Goal: Ask a question

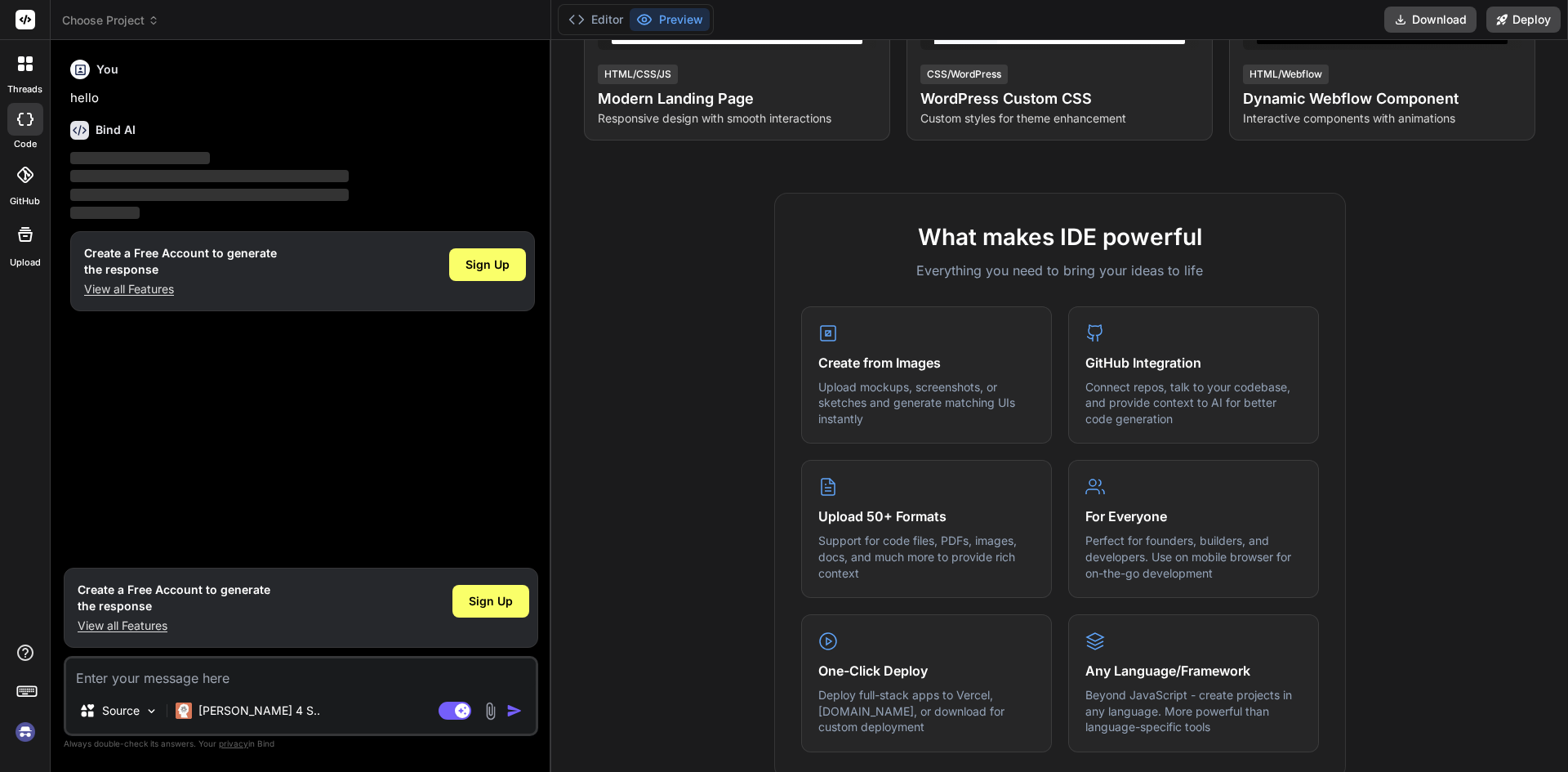
scroll to position [408, 0]
click at [256, 682] on textarea at bounding box center [301, 672] width 469 height 29
type textarea "x"
type textarea "R"
type textarea "x"
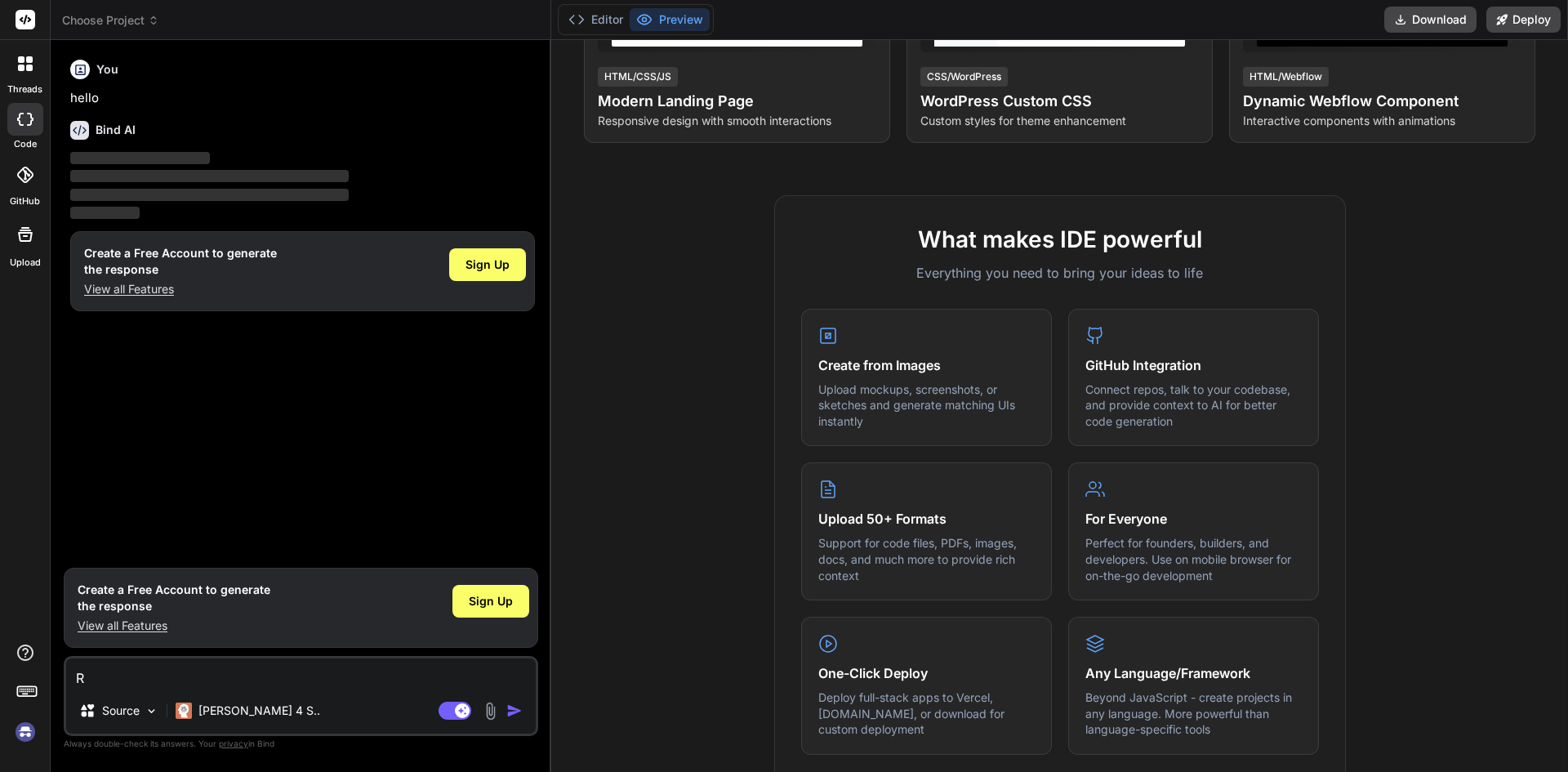
type textarea "Re"
type textarea "x"
type textarea "Rew"
type textarea "x"
type textarea "Rewr"
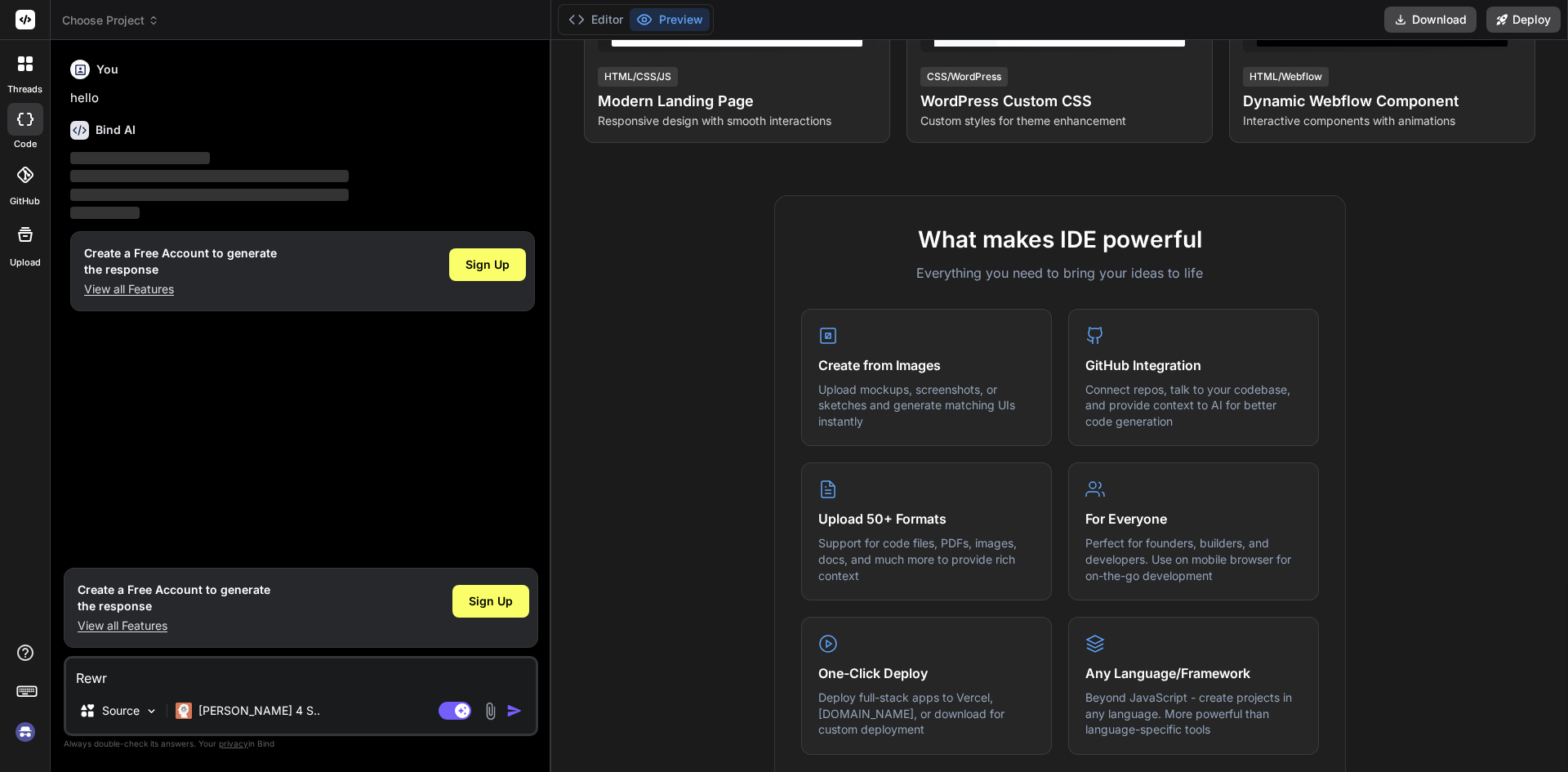
type textarea "x"
type textarea "Rewri"
type textarea "x"
type textarea "Rewrit"
type textarea "x"
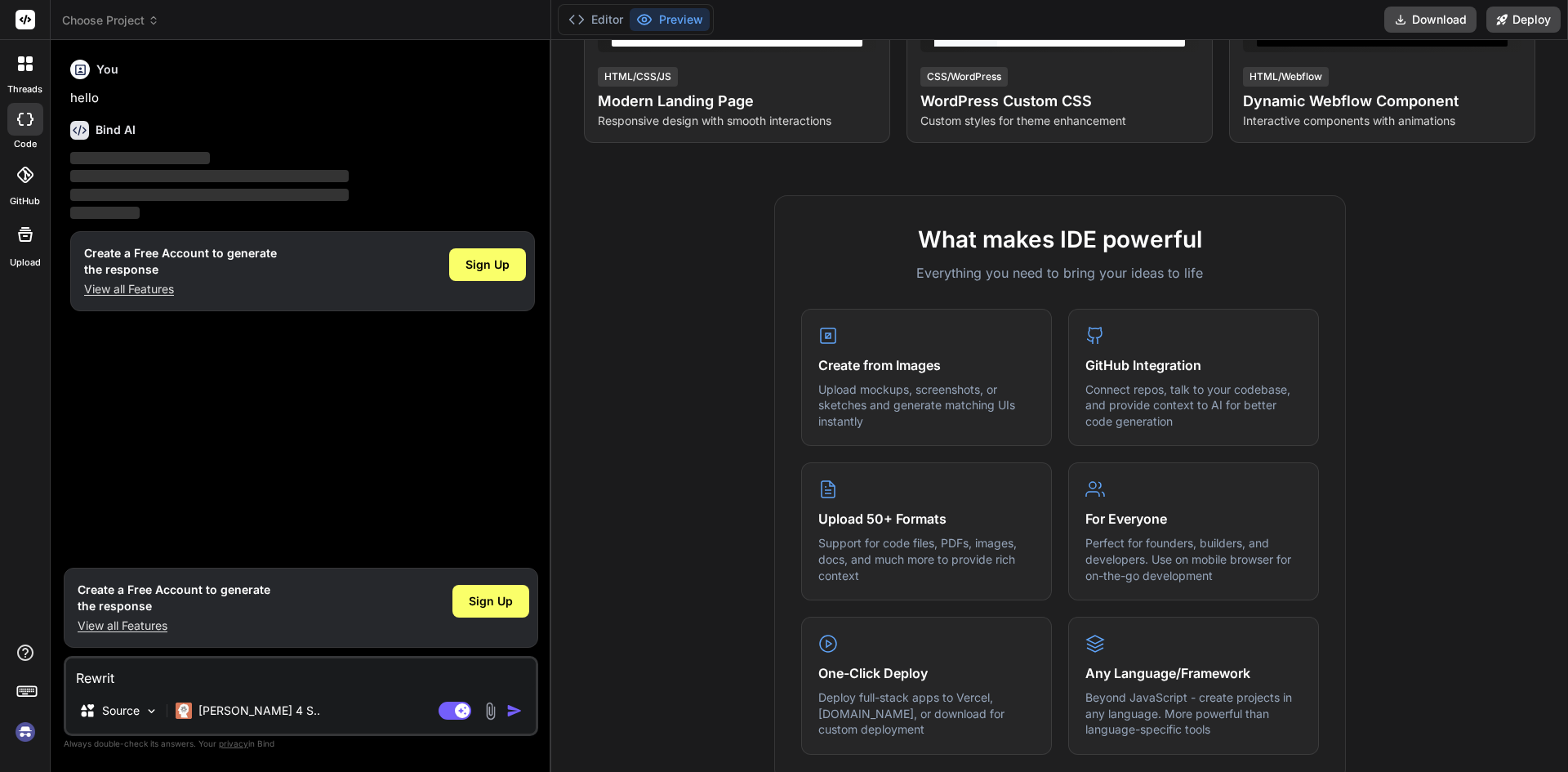
type textarea "Rewrite"
type textarea "x"
type textarea "Rewrite"
type textarea "x"
type textarea "Rewrite ""
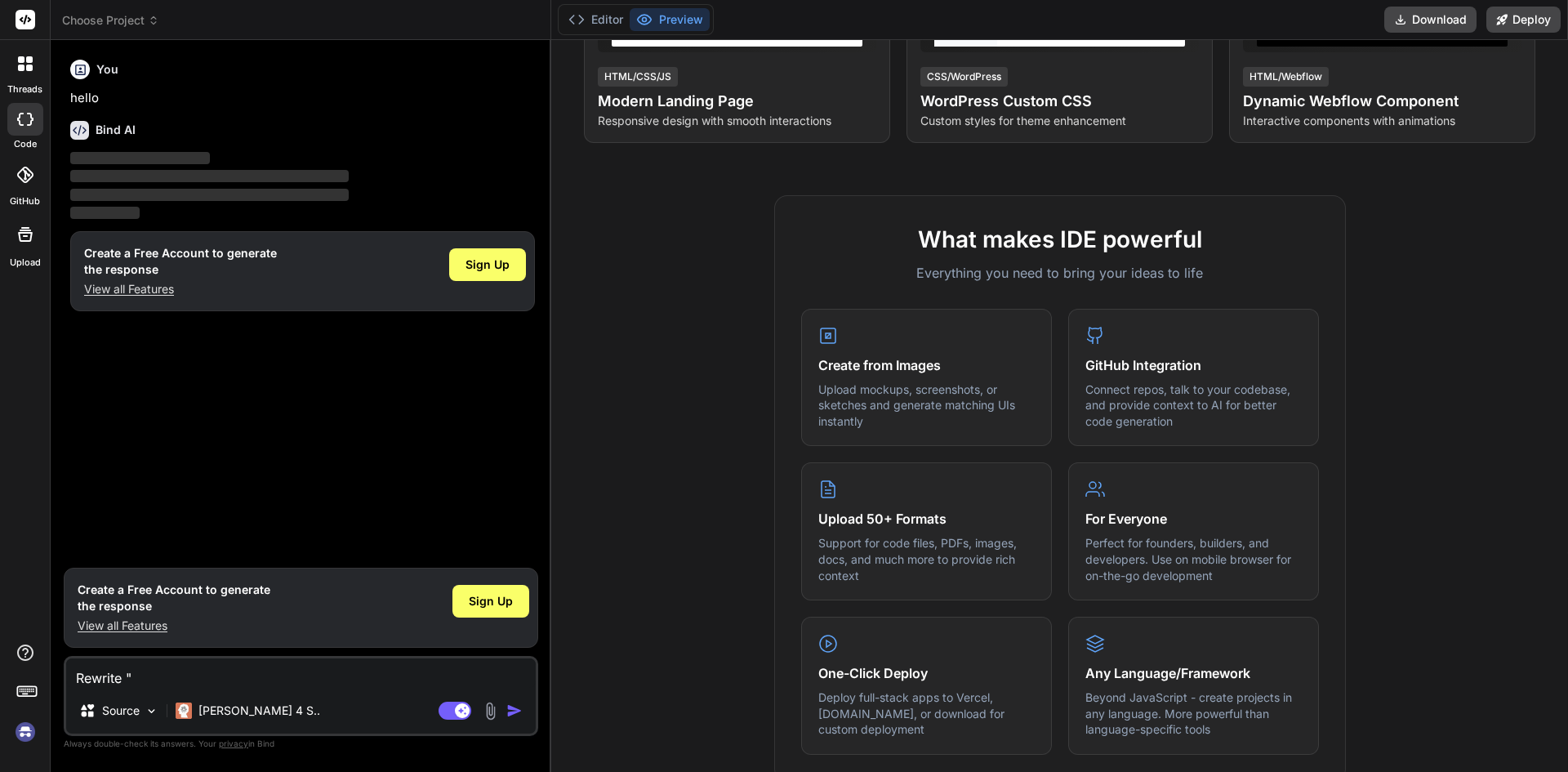
type textarea "x"
type textarea "Rewrite """
paste textarea "Due to some personal region I have changed my mind so, Please cancel my plan le…"
type textarea "x"
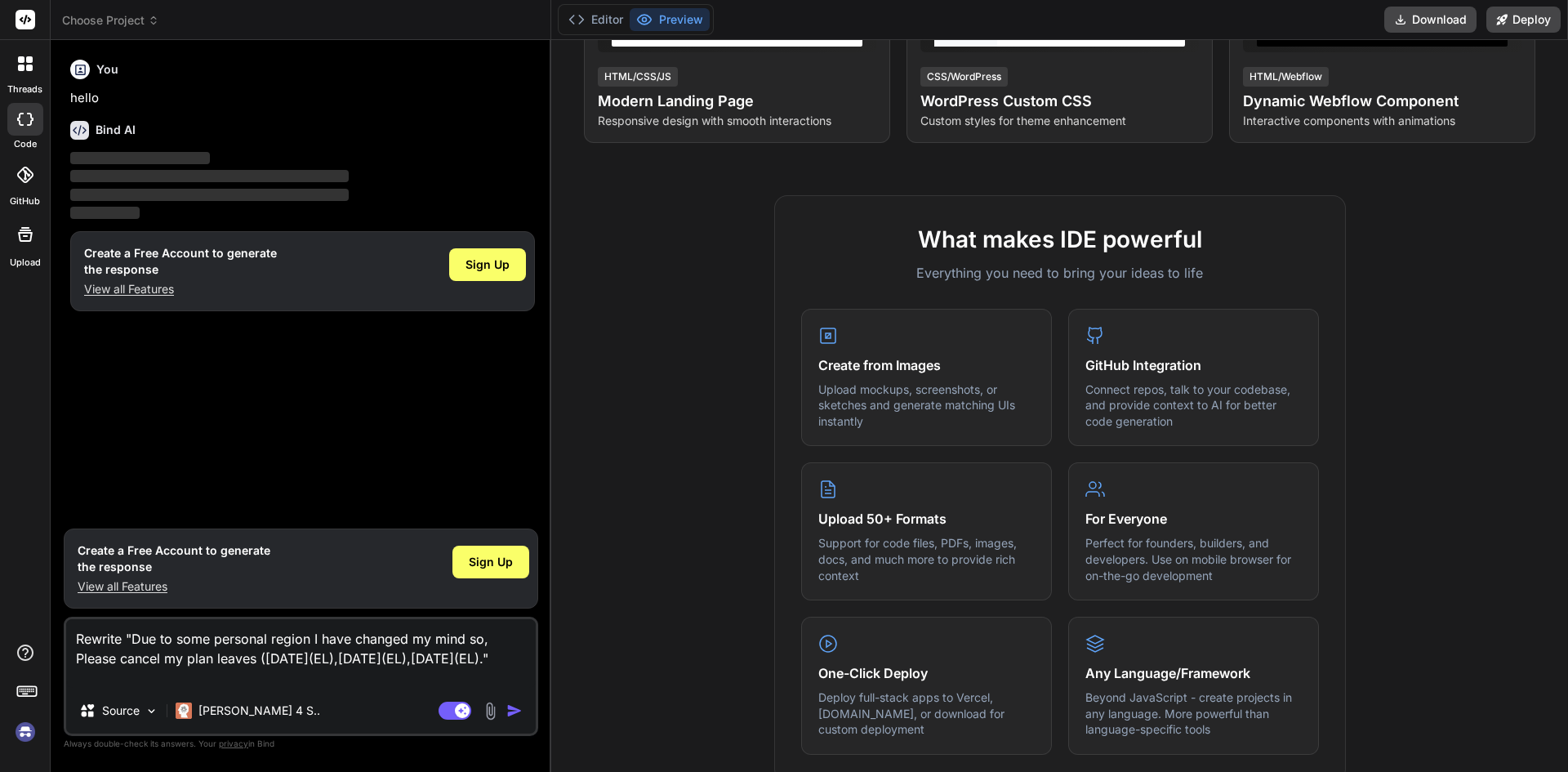
type textarea "Rewrite "Due to some personal region I have changed my mind so, Please cancel m…"
click at [505, 708] on div "Agent Mode. When this toggle is activated, AI automatically makes decisions, re…" at bounding box center [482, 710] width 94 height 20
click at [512, 712] on img "button" at bounding box center [515, 710] width 17 height 17
